Goal: Navigation & Orientation: Find specific page/section

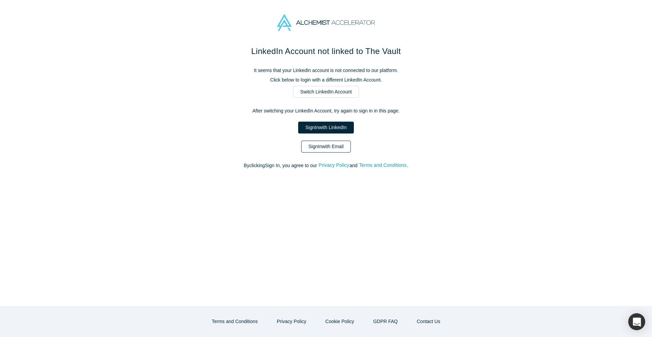
click at [333, 147] on link "Sign In with Email" at bounding box center [326, 147] width 50 height 12
click at [333, 147] on div "LinkedIn Account not linked to The Vault It seems that your LinkedIn account is…" at bounding box center [326, 168] width 652 height 337
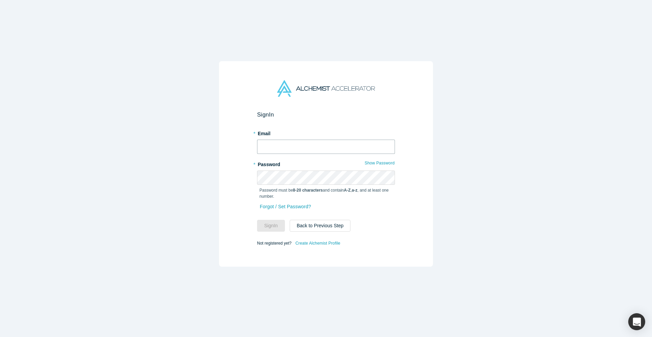
type input "[PERSON_NAME][EMAIL_ADDRESS][DOMAIN_NAME]"
click at [294, 143] on input "[PERSON_NAME][EMAIL_ADDRESS][DOMAIN_NAME]" at bounding box center [326, 147] width 138 height 14
click at [266, 228] on button "Sign In" at bounding box center [271, 226] width 28 height 12
